Goal: Information Seeking & Learning: Learn about a topic

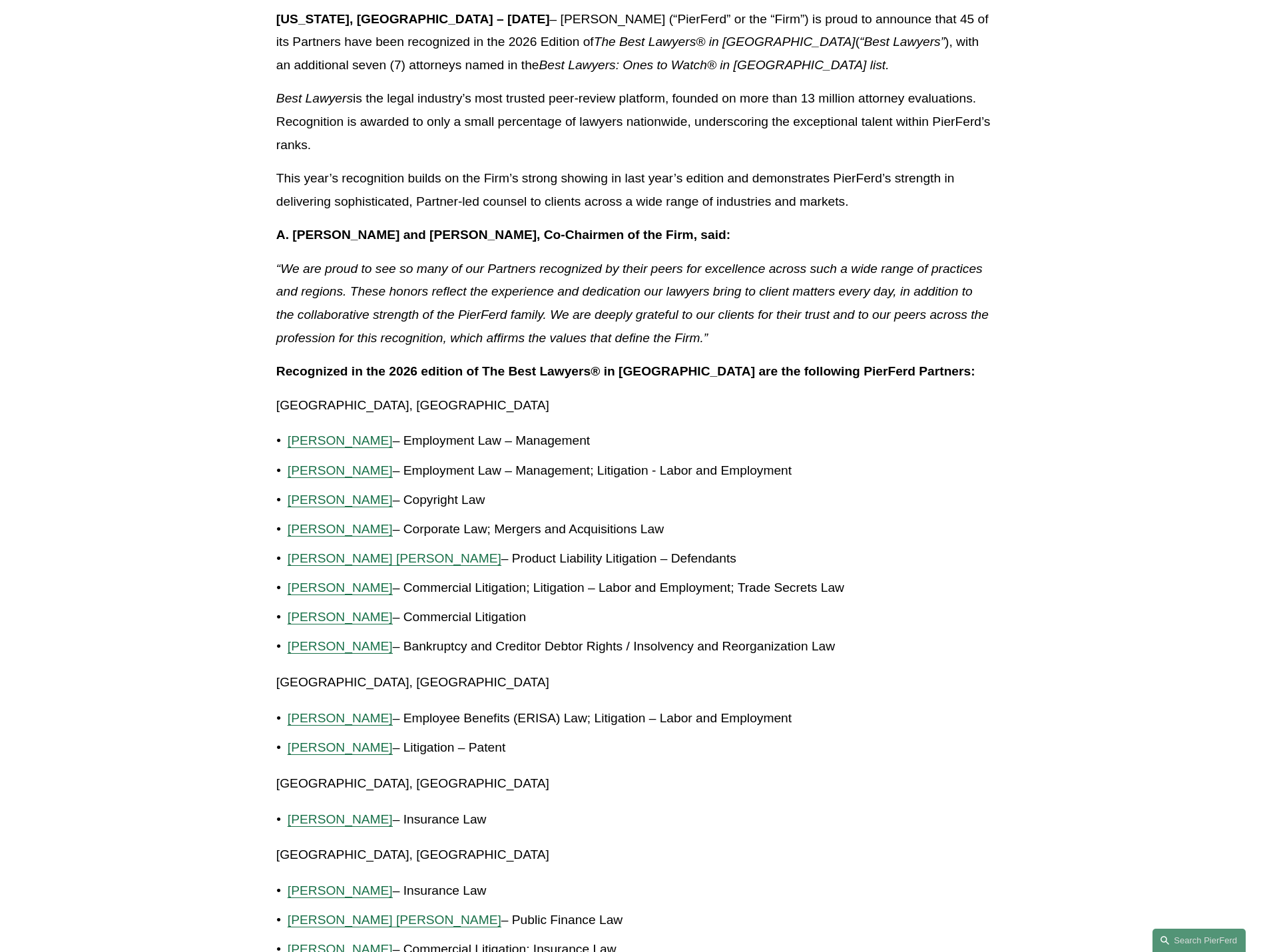
scroll to position [66, 0]
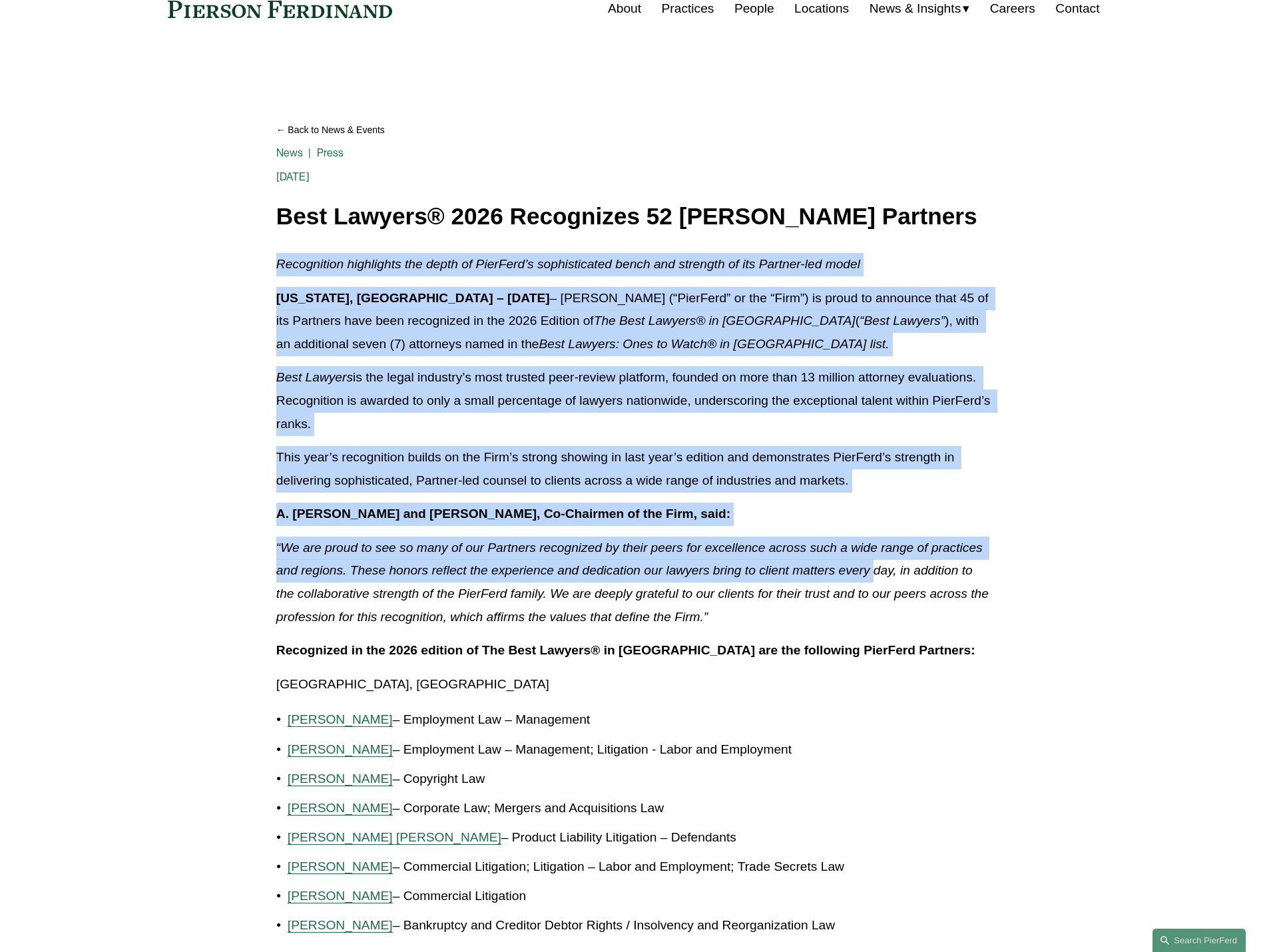
drag, startPoint x: 266, startPoint y: 273, endPoint x: 874, endPoint y: 567, distance: 675.4
click at [874, 567] on em "“We are proud to see so many of our Partners recognized by their peers for exce…" at bounding box center [634, 582] width 716 height 83
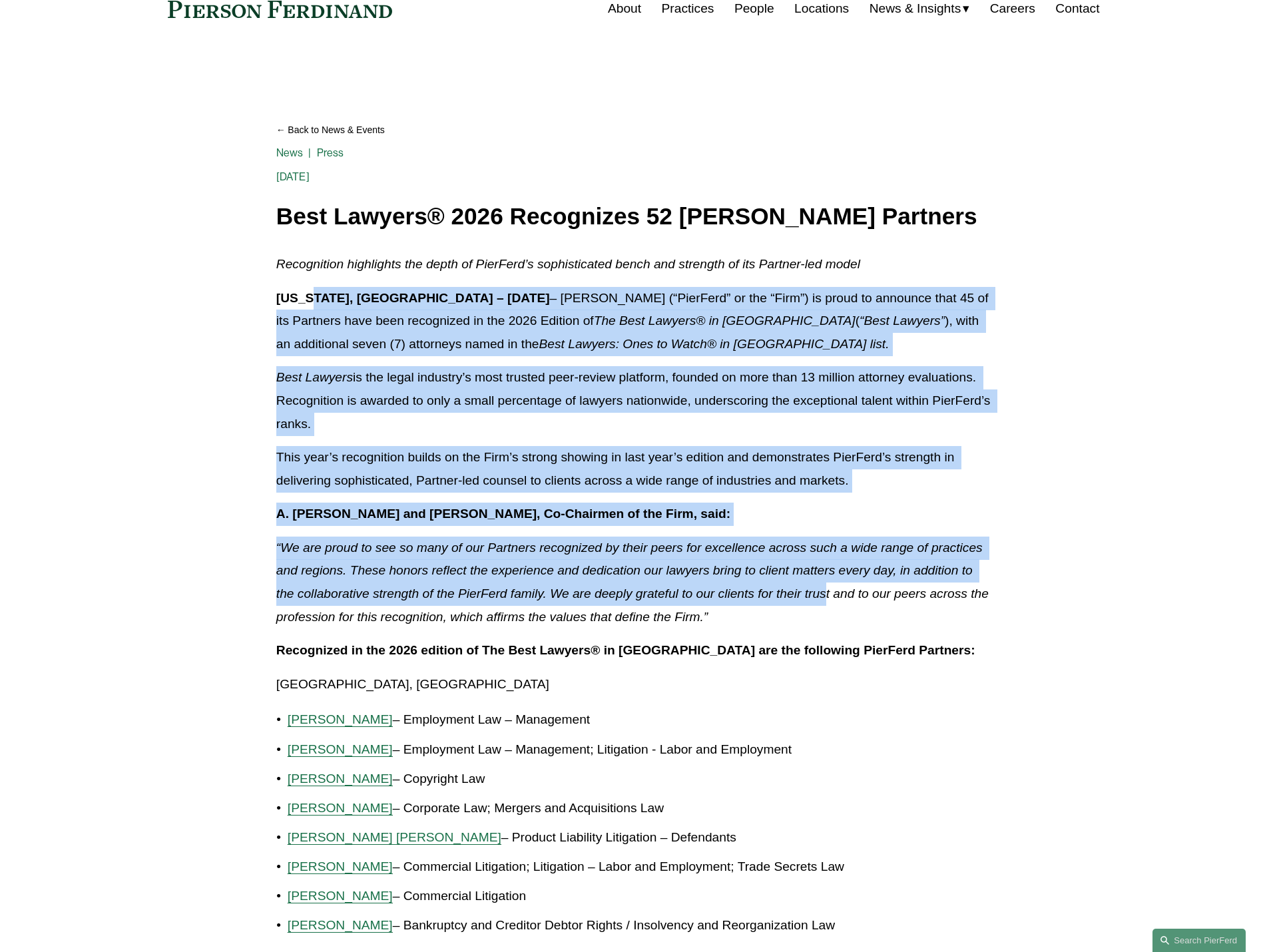
drag, startPoint x: 708, startPoint y: 531, endPoint x: 313, endPoint y: 309, distance: 453.1
click at [313, 309] on p "[US_STATE], [GEOGRAPHIC_DATA] – [DATE] – [PERSON_NAME] (“PierFerd” or the “Firm…" at bounding box center [634, 322] width 715 height 69
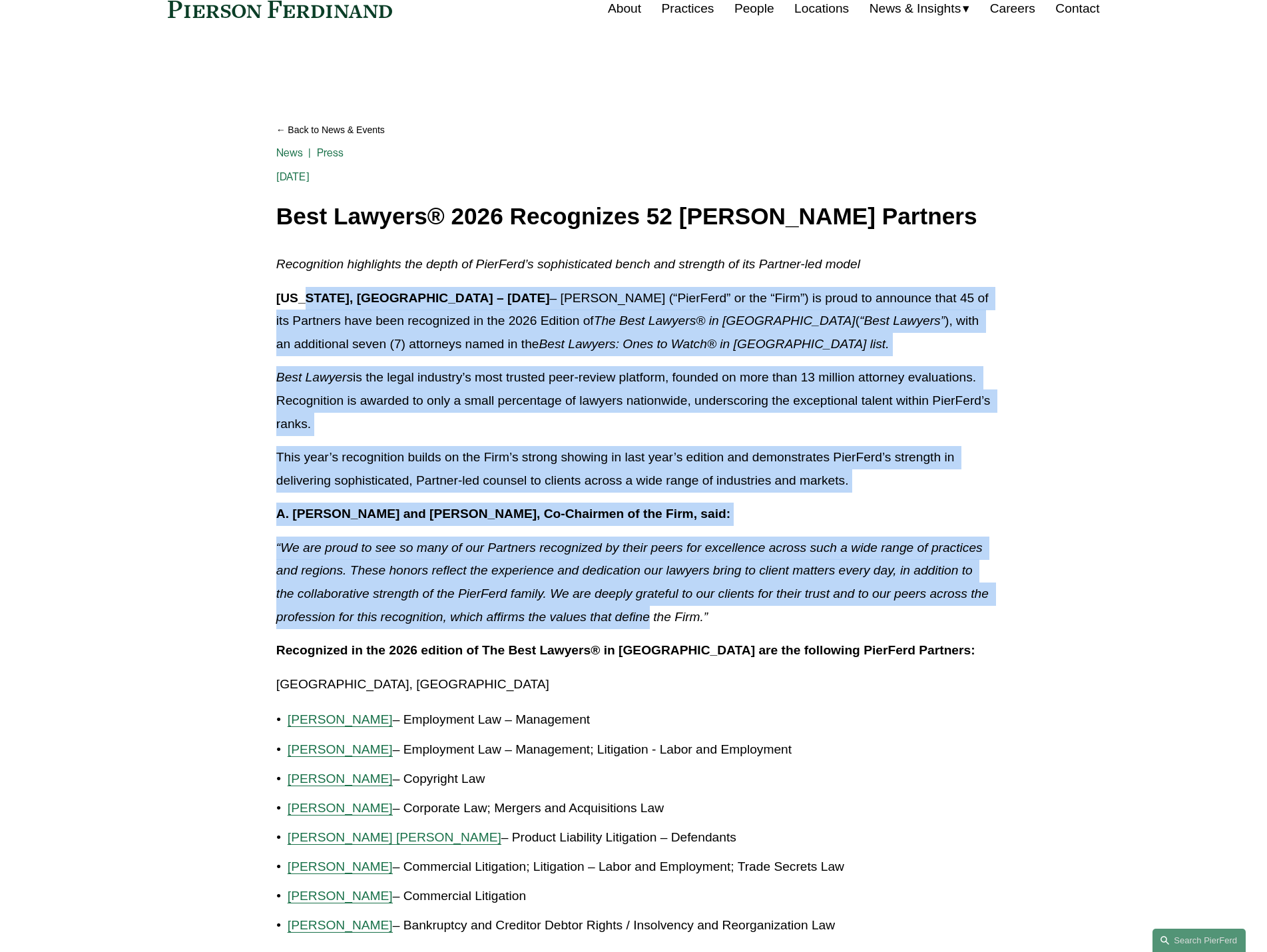
drag, startPoint x: 313, startPoint y: 309, endPoint x: 620, endPoint y: 608, distance: 428.5
click at [618, 605] on p "“We are proud to see so many of our Partners recognized by their peers for exce…" at bounding box center [634, 582] width 715 height 92
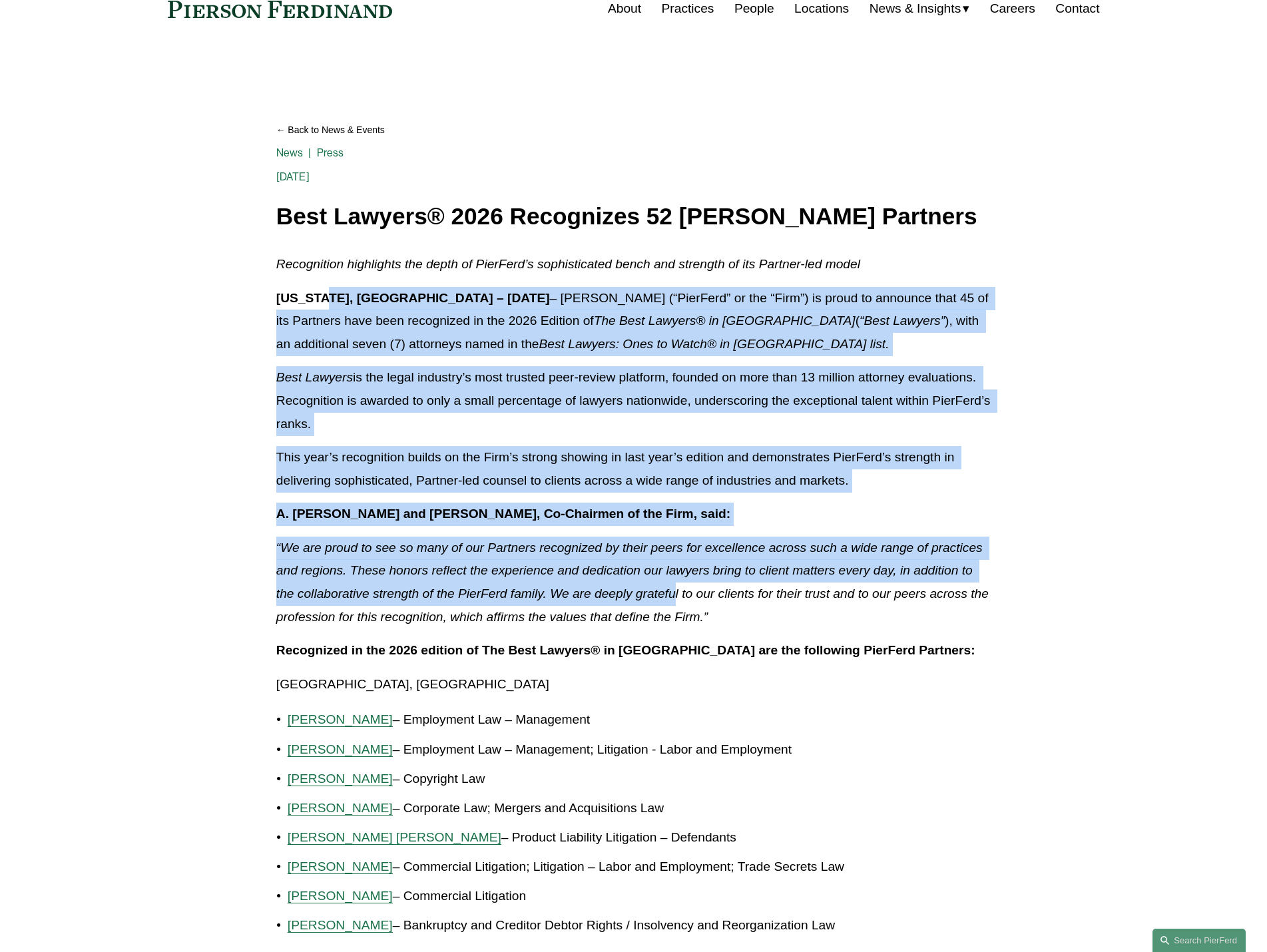
drag, startPoint x: 675, startPoint y: 602, endPoint x: 325, endPoint y: 277, distance: 477.6
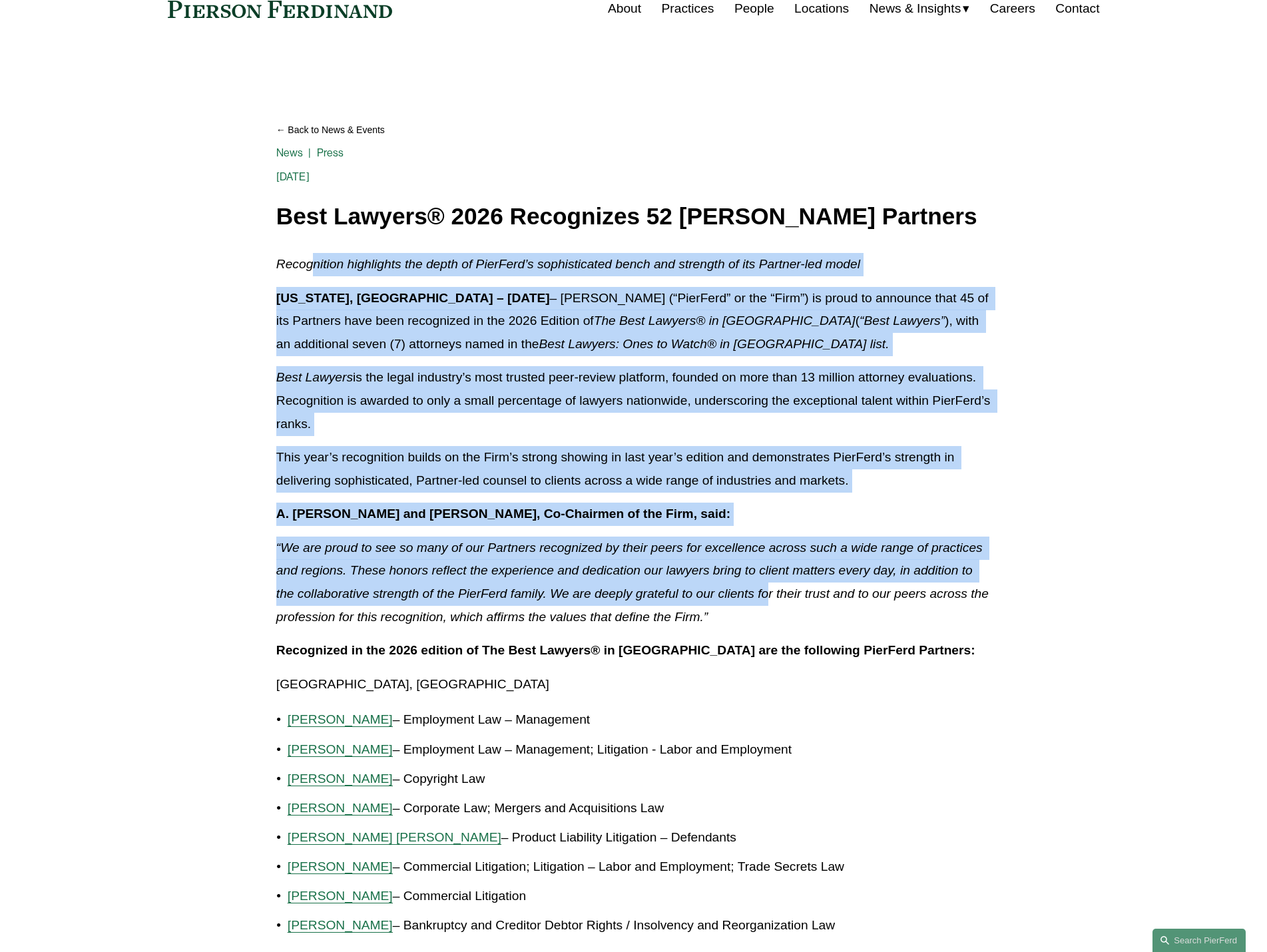
drag, startPoint x: 316, startPoint y: 247, endPoint x: 771, endPoint y: 602, distance: 577.1
click at [754, 592] on em "“We are proud to see so many of our Partners recognized by their peers for exce…" at bounding box center [634, 582] width 716 height 83
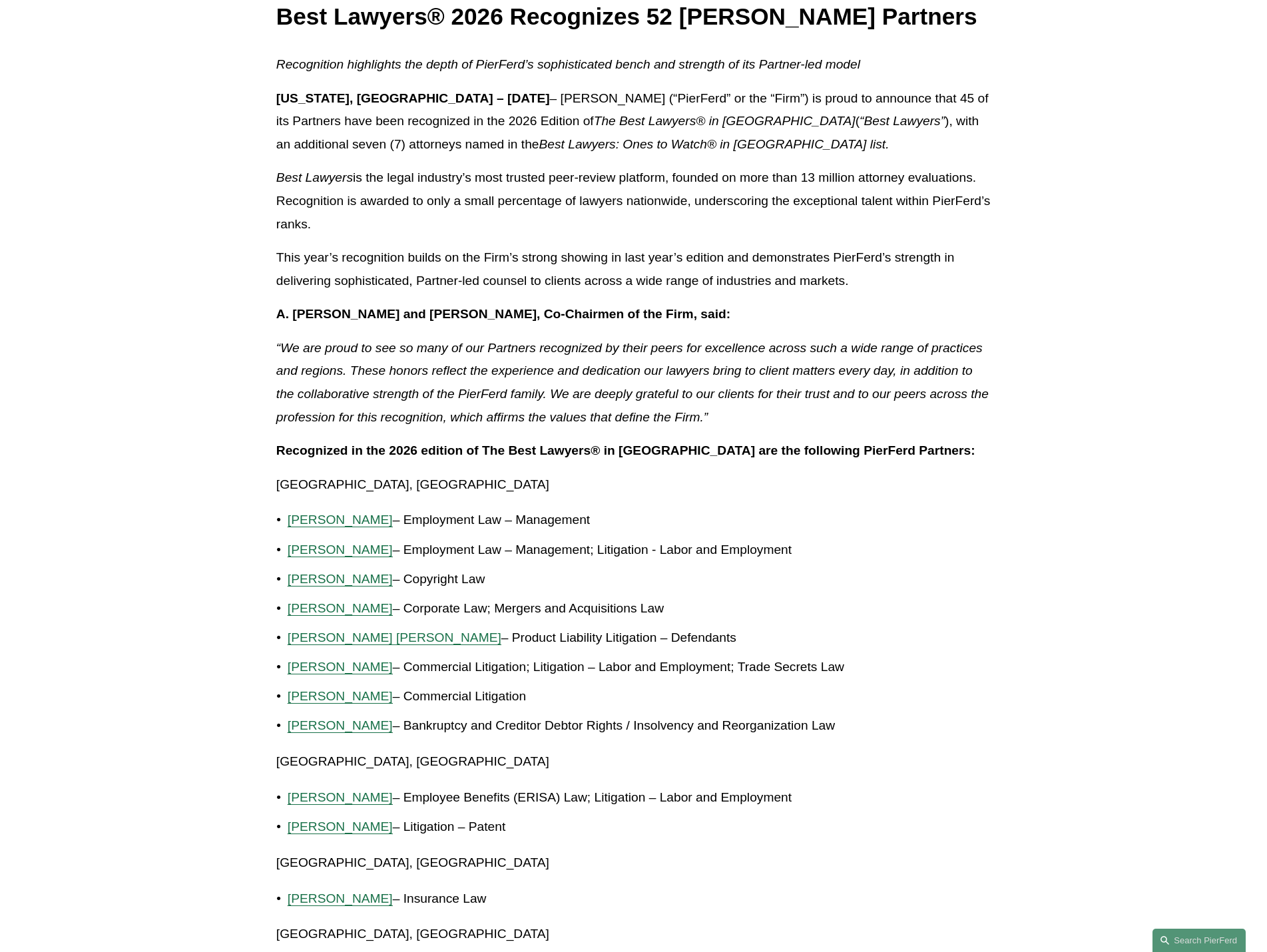
scroll to position [533, 0]
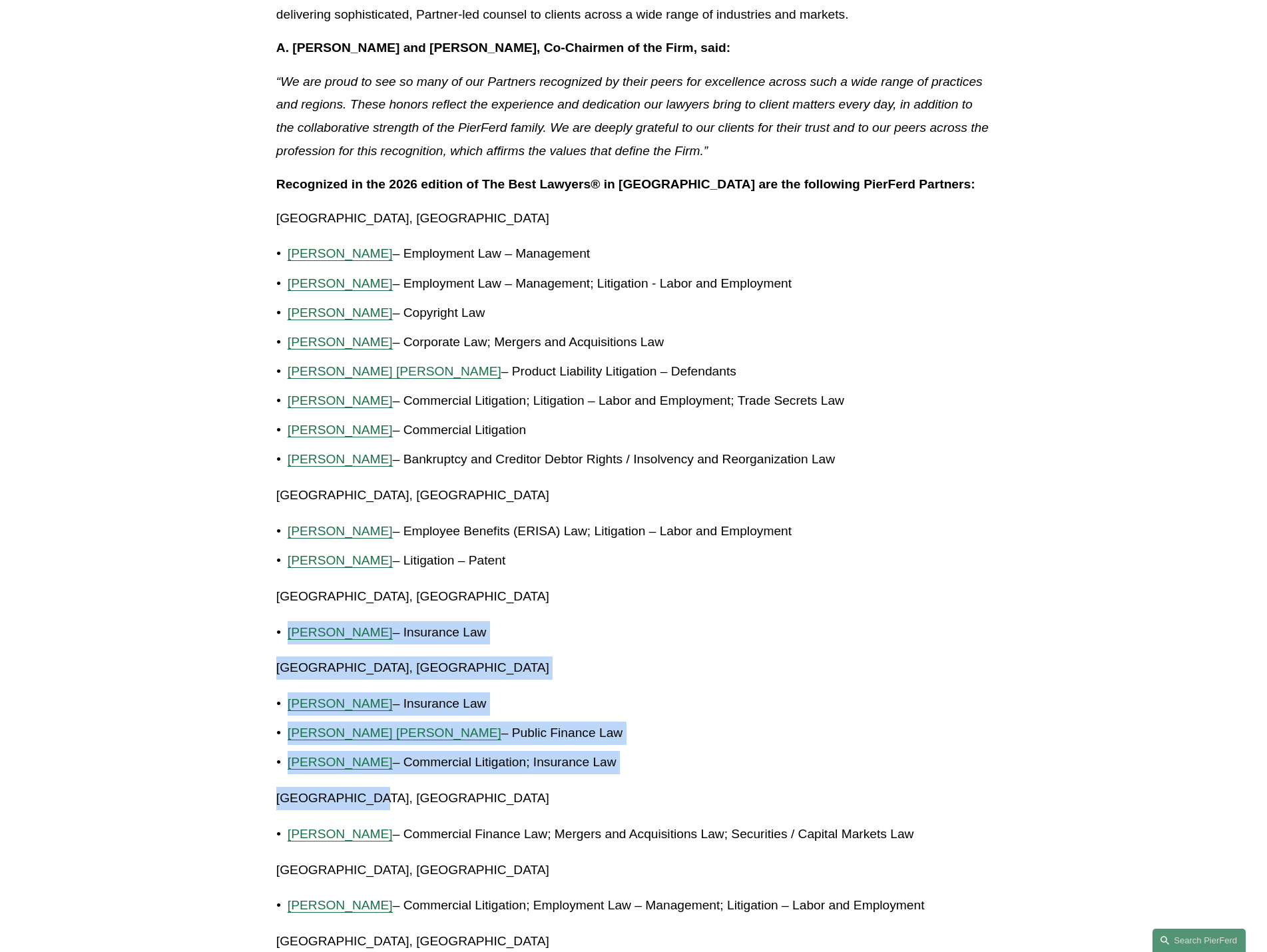
drag, startPoint x: 199, startPoint y: 613, endPoint x: 510, endPoint y: 780, distance: 353.0
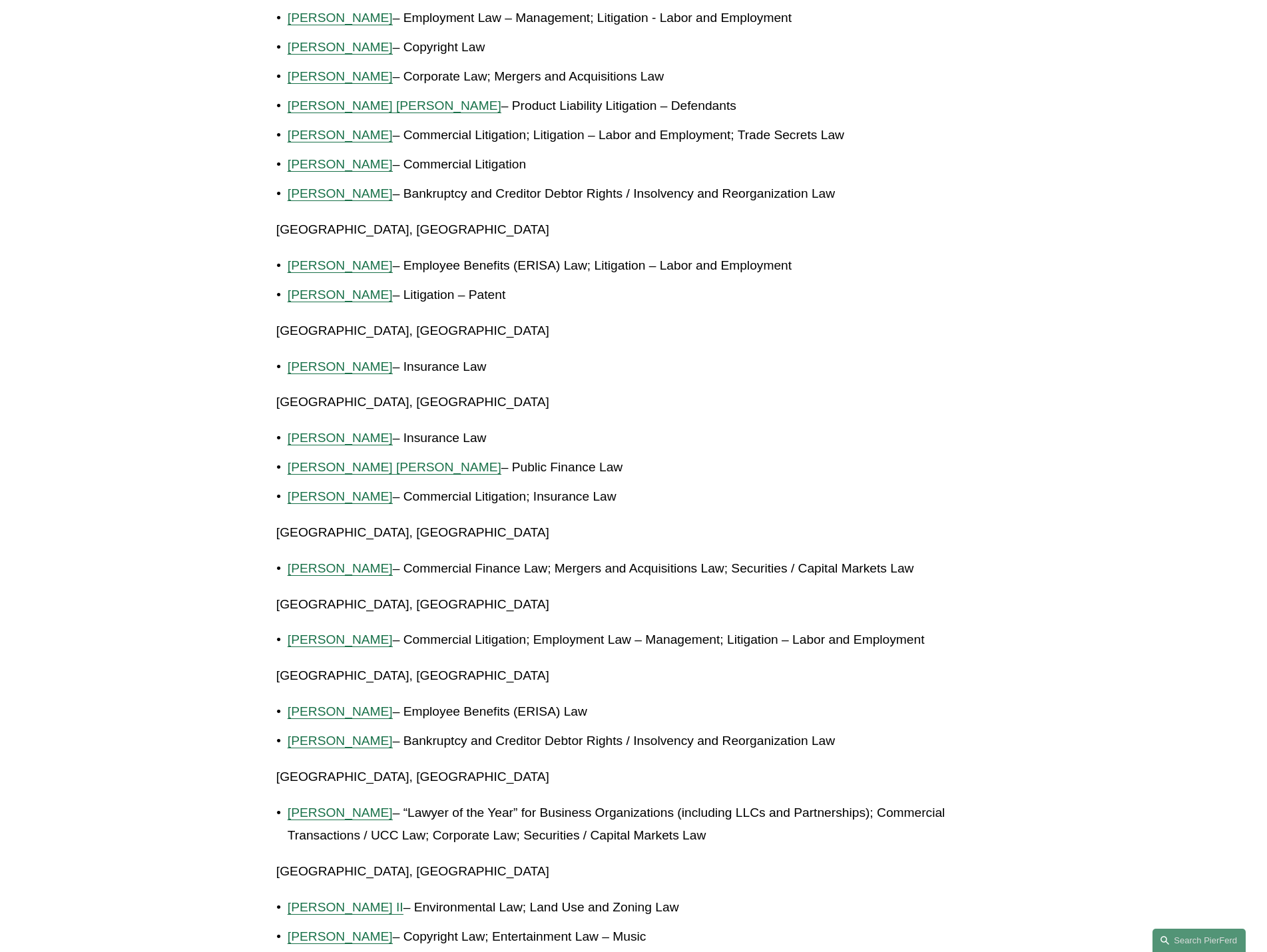
scroll to position [799, 0]
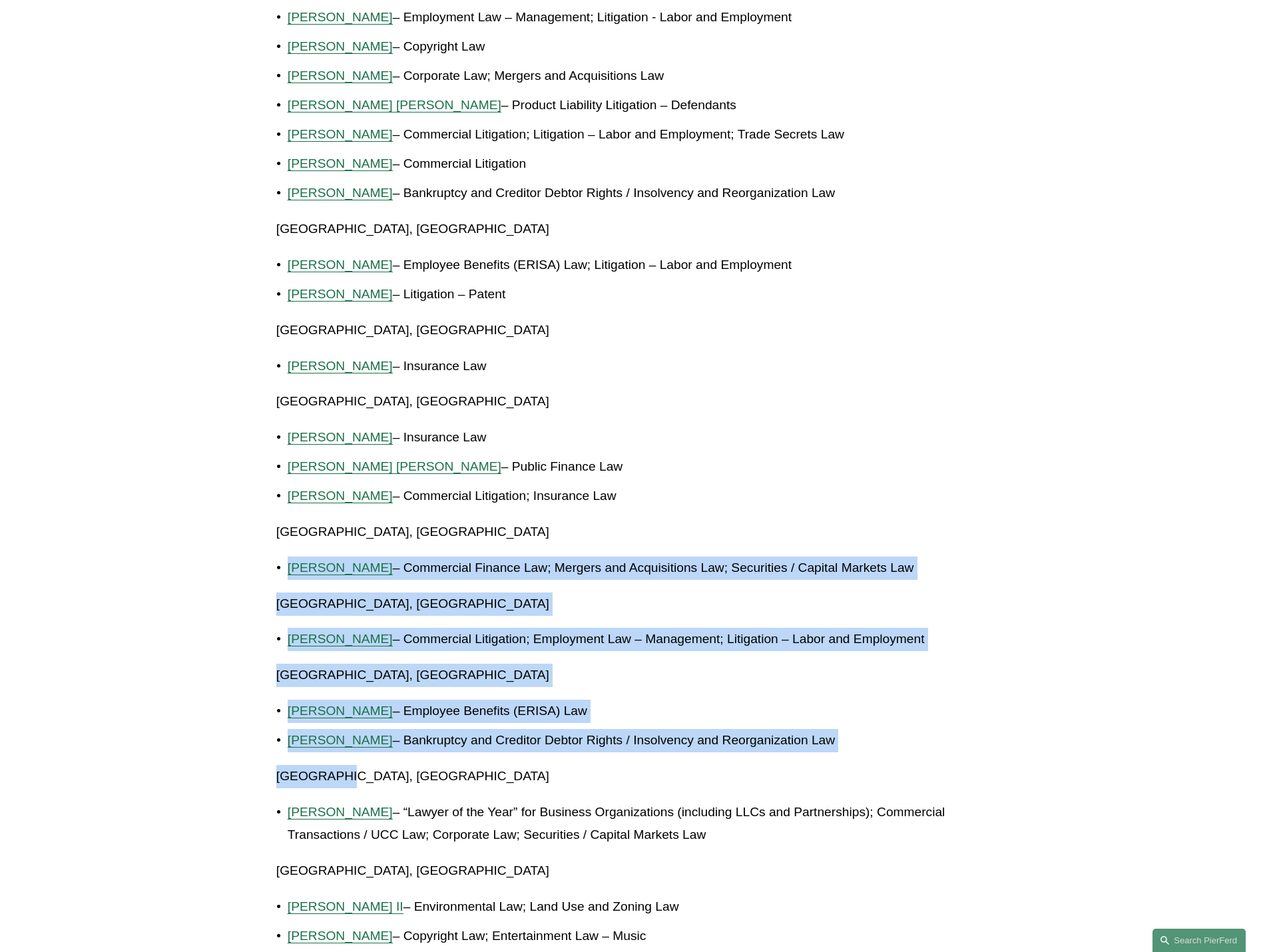
drag, startPoint x: 264, startPoint y: 576, endPoint x: 726, endPoint y: 754, distance: 495.1
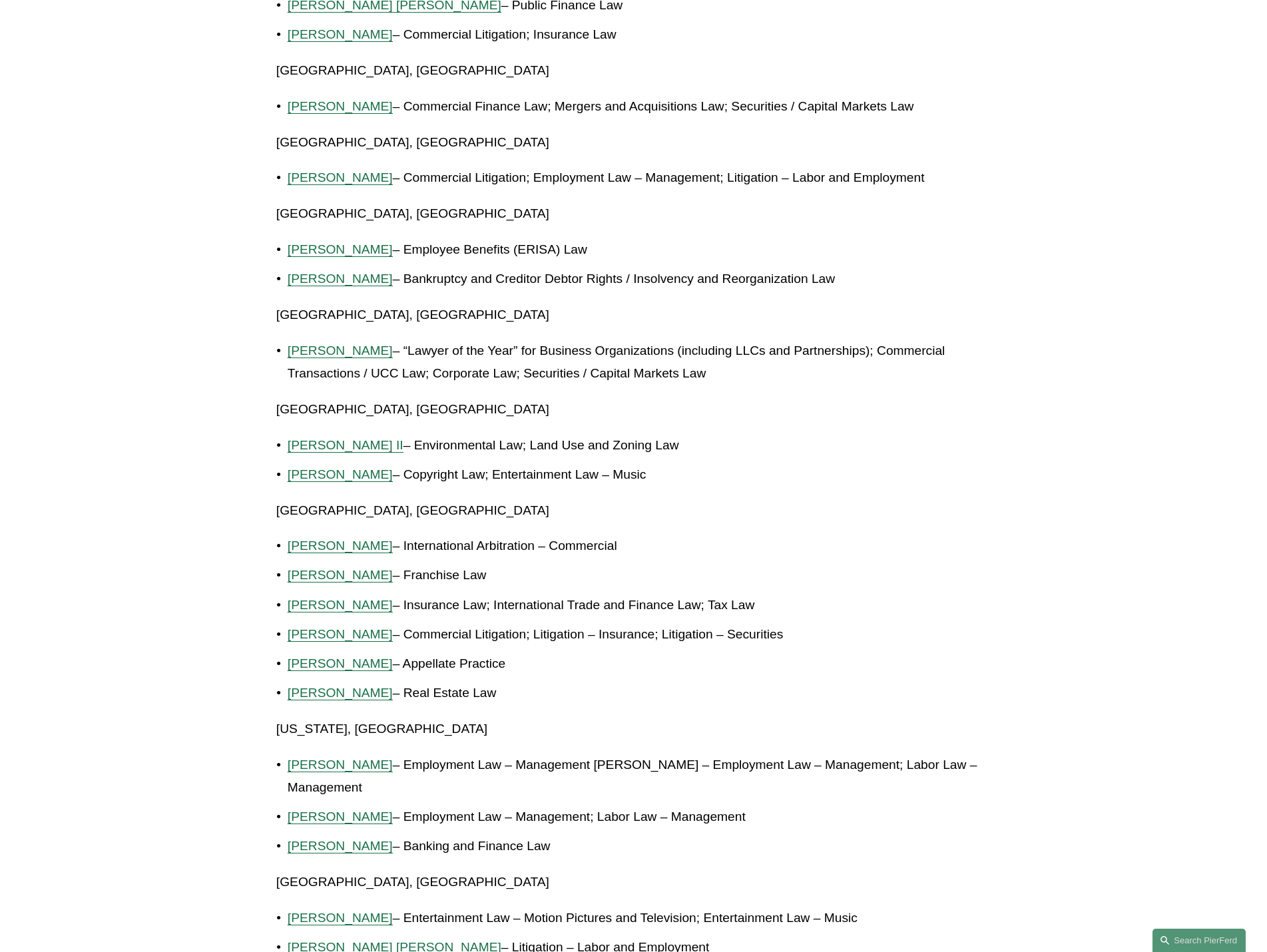
scroll to position [1265, 0]
